Goal: Task Accomplishment & Management: Manage account settings

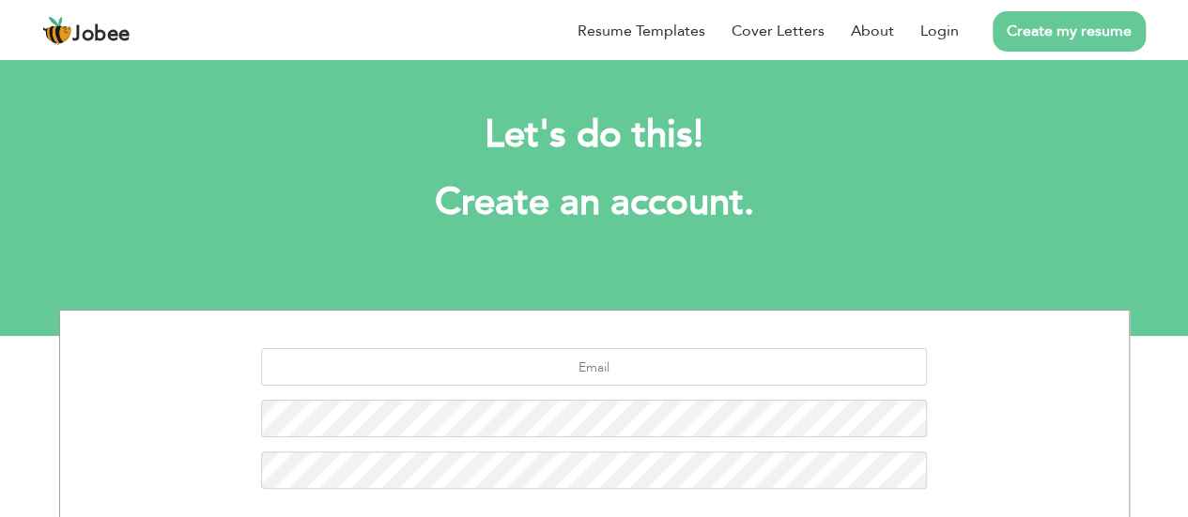
click at [935, 31] on link "Login" at bounding box center [939, 31] width 38 height 23
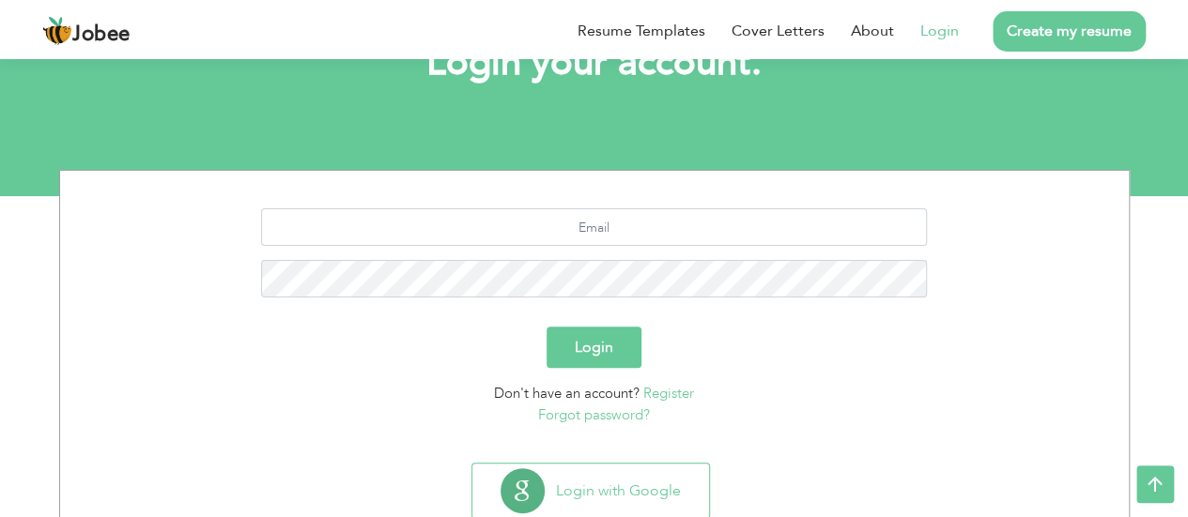
scroll to position [113, 0]
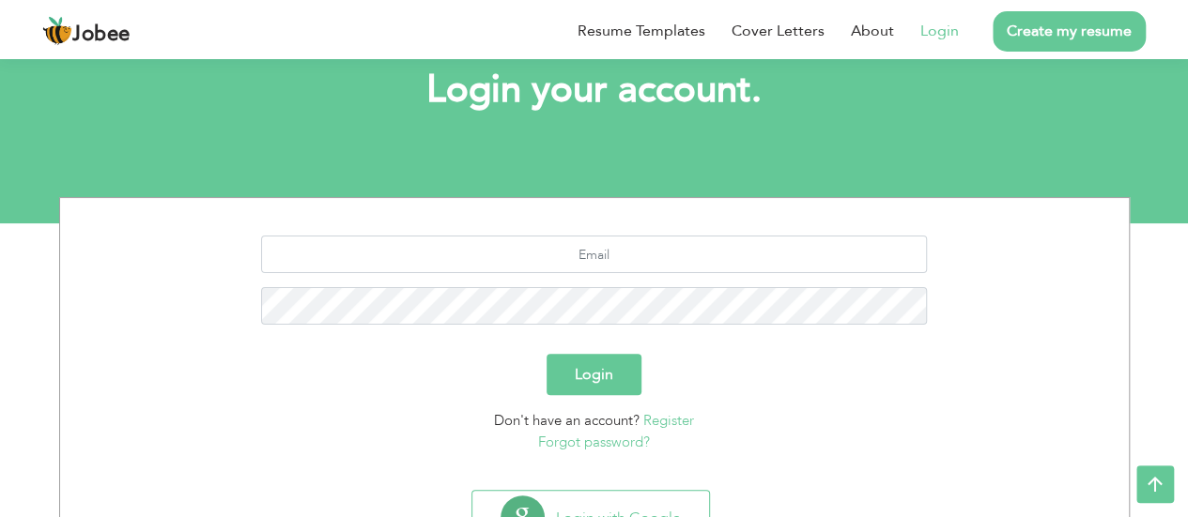
drag, startPoint x: 612, startPoint y: 360, endPoint x: 1018, endPoint y: 294, distance: 410.9
click at [1018, 294] on form "Login Don't have an account? Register Forgot password?" at bounding box center [594, 344] width 1040 height 217
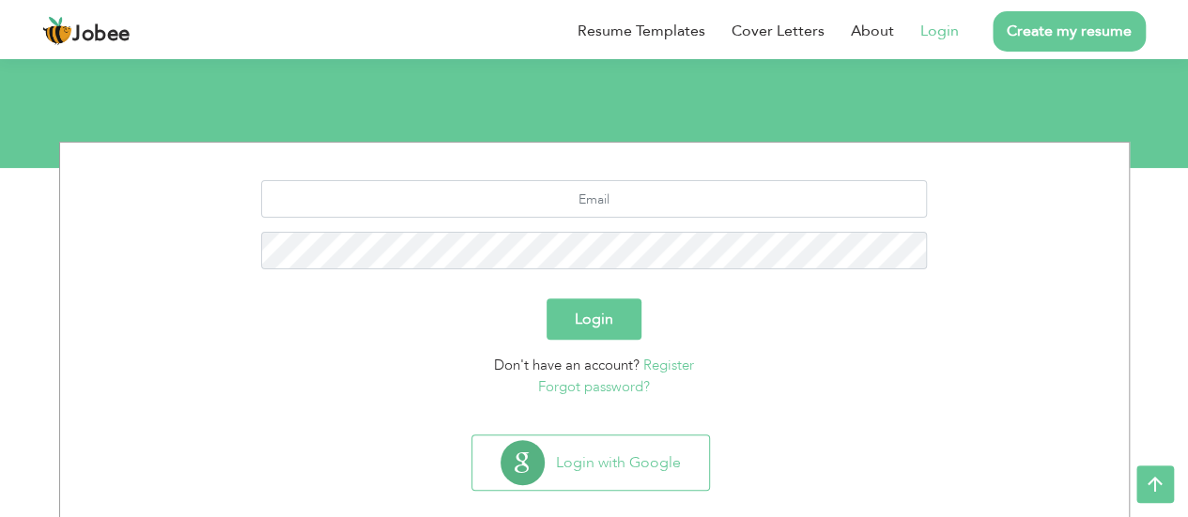
scroll to position [195, 0]
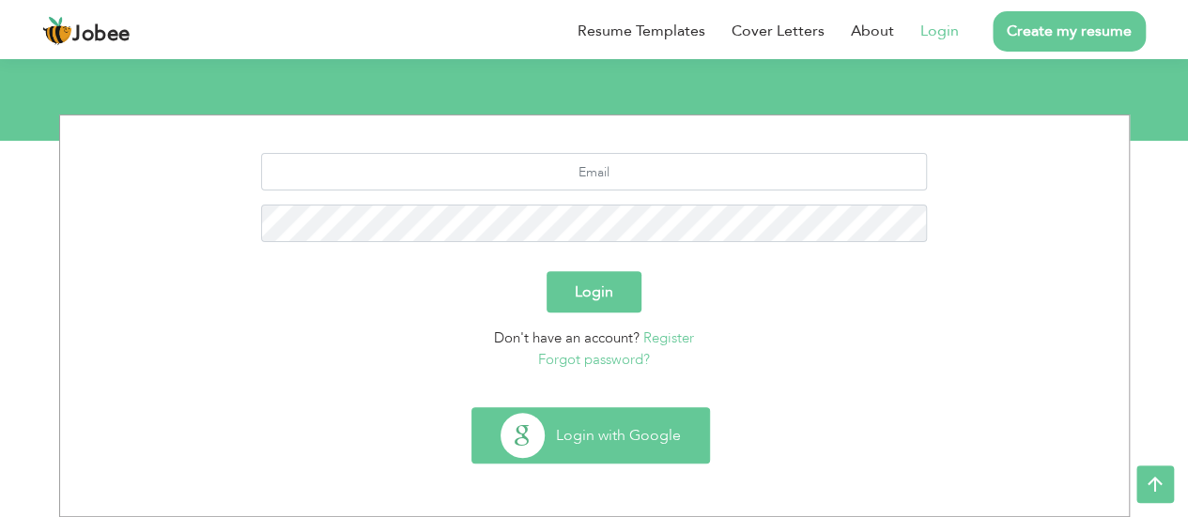
click at [632, 443] on button "Login with Google" at bounding box center [590, 435] width 237 height 54
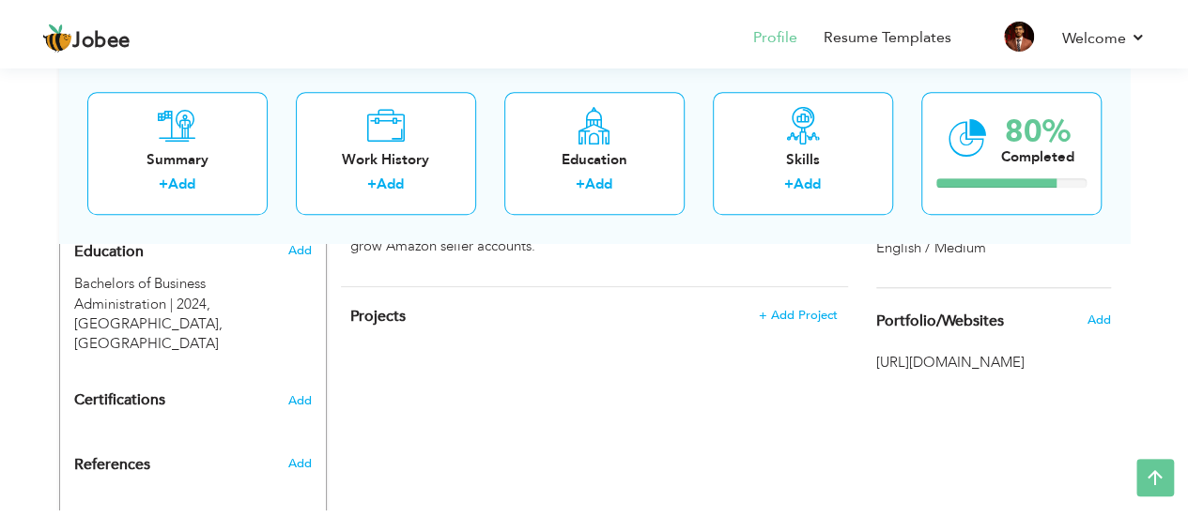
scroll to position [792, 0]
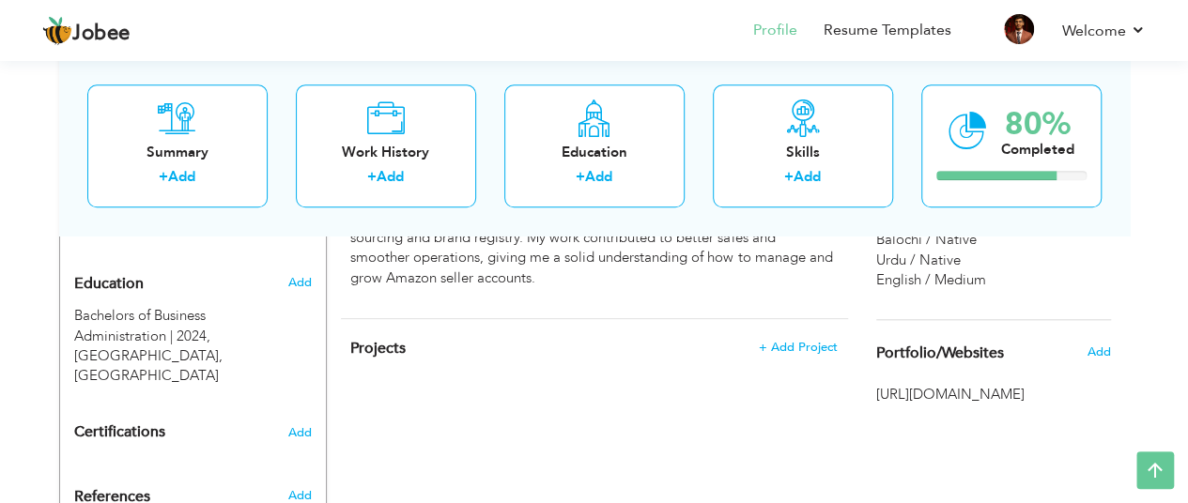
click at [983, 353] on span "Portfolio/Websites" at bounding box center [940, 353] width 128 height 17
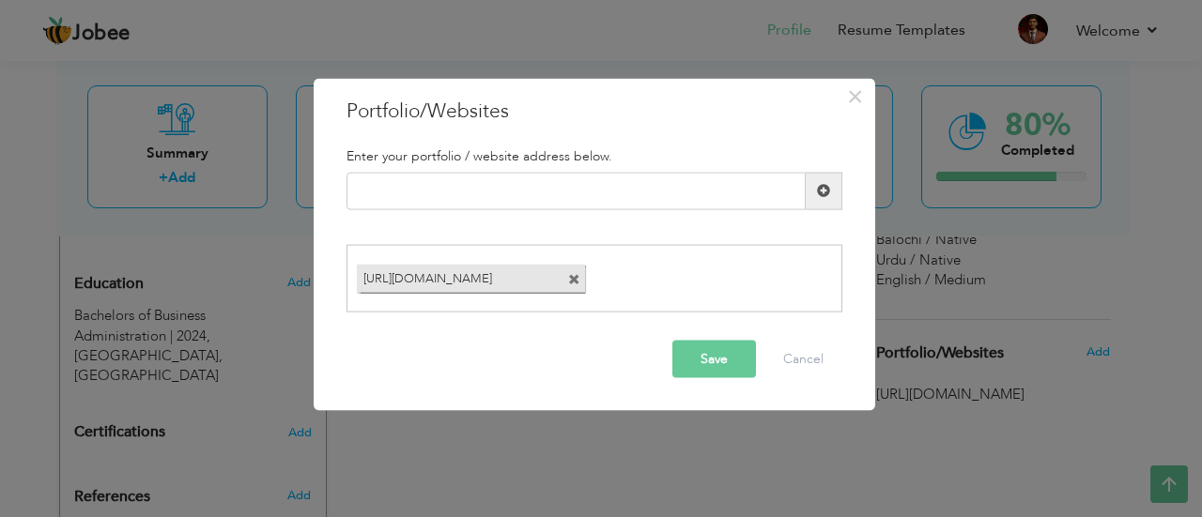
click at [573, 281] on span at bounding box center [574, 280] width 12 height 12
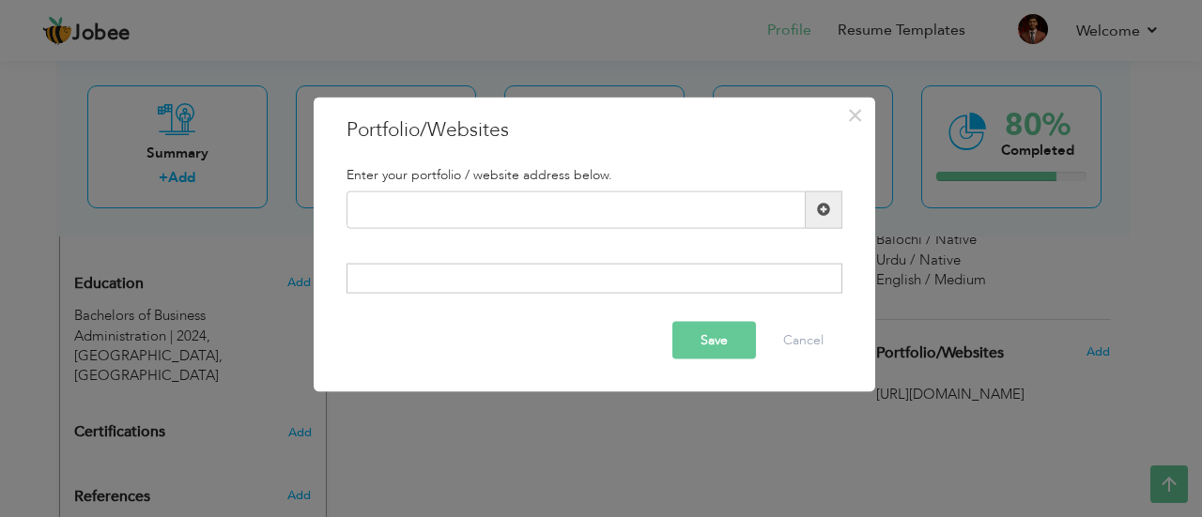
click at [725, 344] on button "Save" at bounding box center [714, 341] width 84 height 38
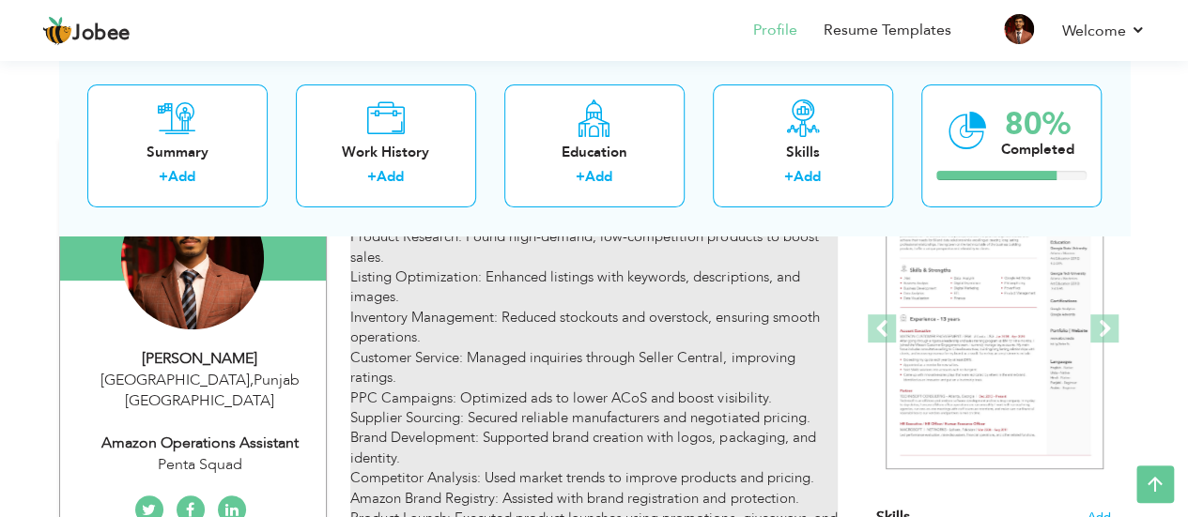
scroll to position [0, 0]
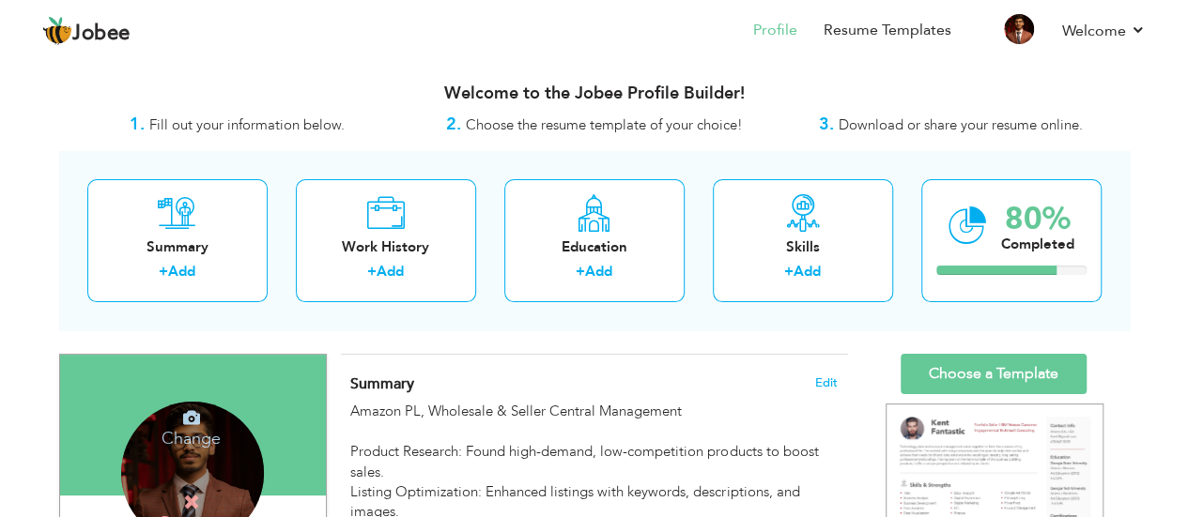
click at [178, 448] on div "Change Remove" at bounding box center [192, 473] width 143 height 143
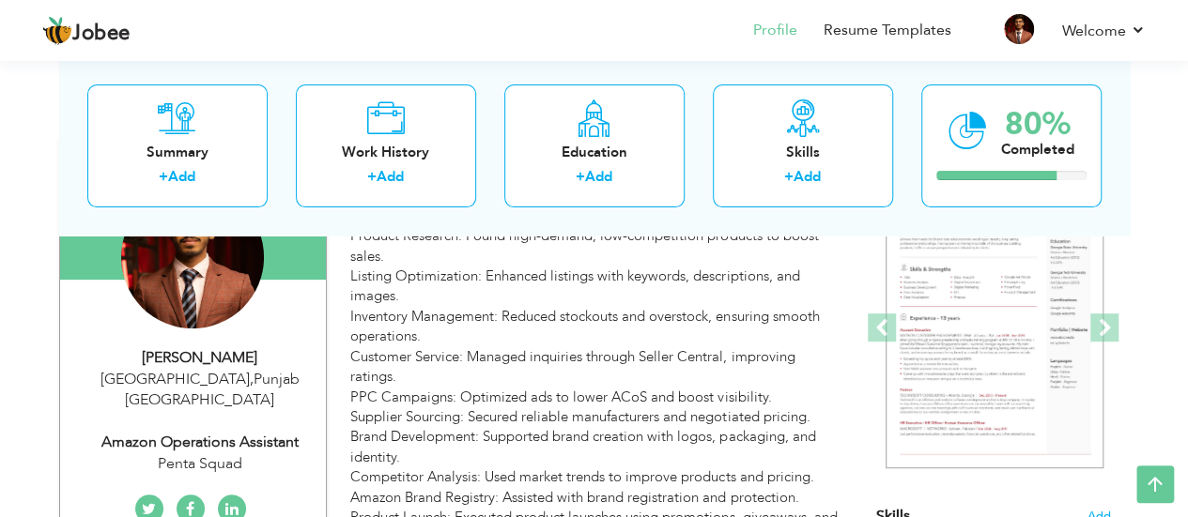
scroll to position [188, 0]
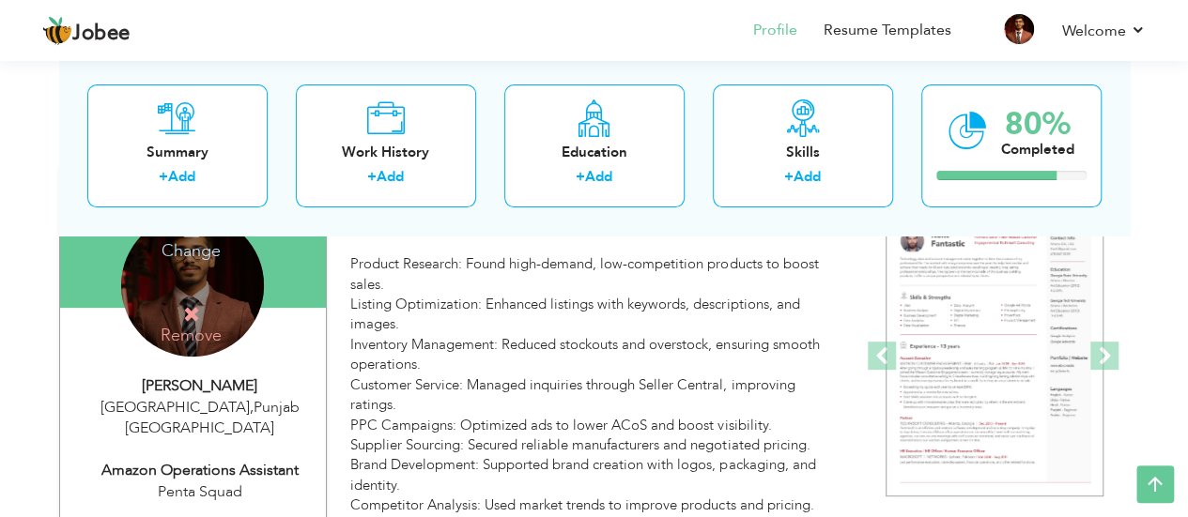
click at [184, 275] on div "Change Remove" at bounding box center [192, 285] width 143 height 143
click at [200, 248] on h4 "Change" at bounding box center [191, 238] width 134 height 45
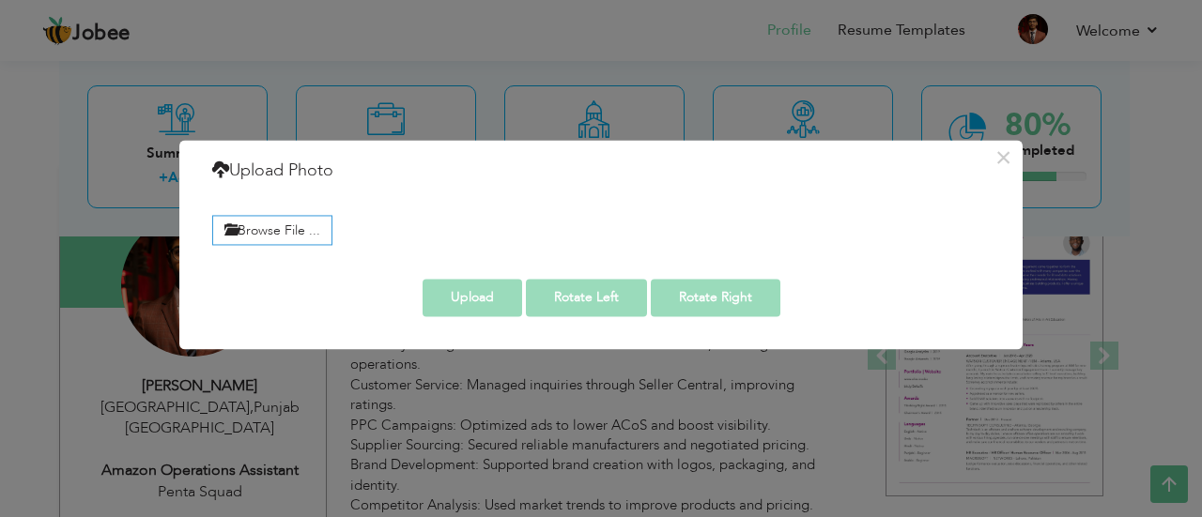
click at [1021, 151] on div "× Upload Photo Browse File ... Adjust Photo Preview Upload Rotate Left" at bounding box center [600, 244] width 843 height 209
click at [1000, 164] on button "×" at bounding box center [1003, 158] width 30 height 30
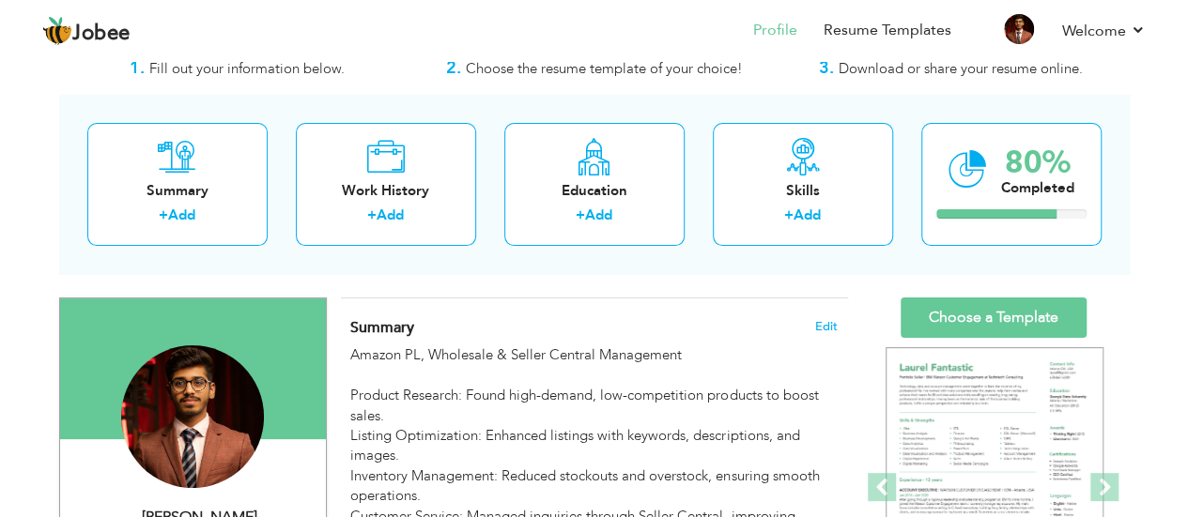
scroll to position [94, 0]
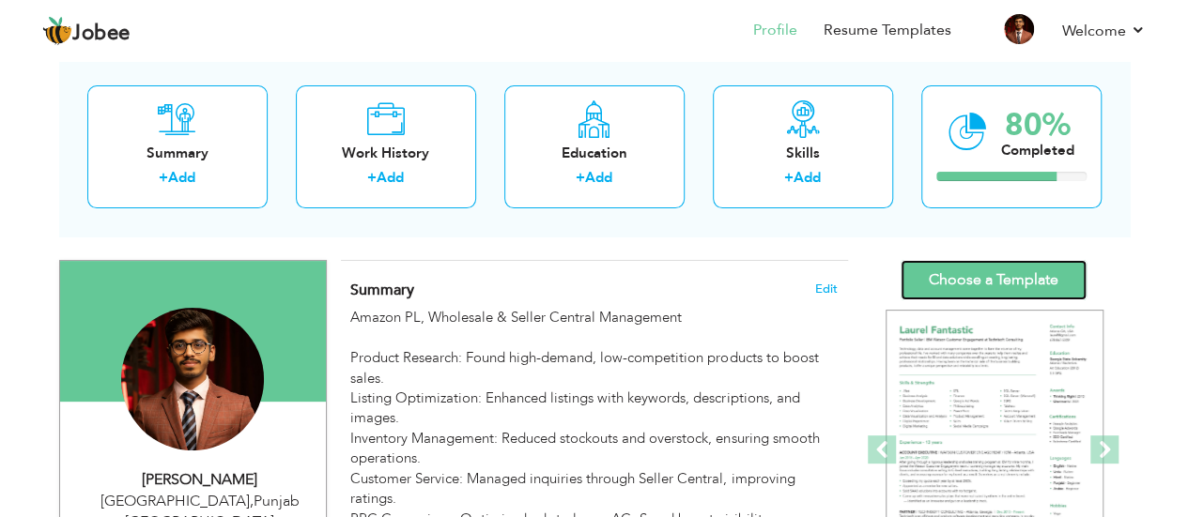
click at [988, 269] on link "Choose a Template" at bounding box center [993, 280] width 186 height 40
